Goal: Register for event/course

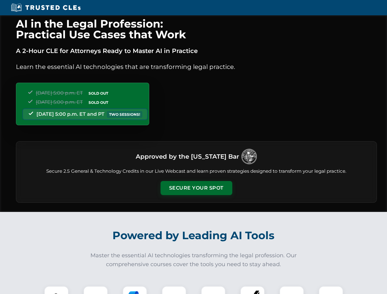
click at [196, 188] on button "Secure Your Spot" at bounding box center [196, 188] width 72 height 14
click at [56, 290] on img at bounding box center [56, 298] width 18 height 18
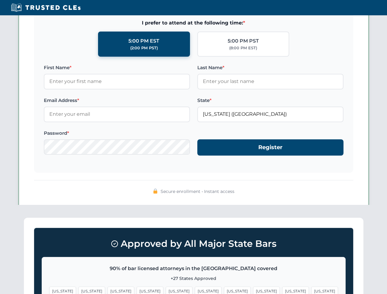
click at [224, 290] on span "[US_STATE]" at bounding box center [237, 291] width 27 height 9
click at [282, 290] on span "[US_STATE]" at bounding box center [295, 291] width 27 height 9
